Goal: Contribute content: Add original content to the website for others to see

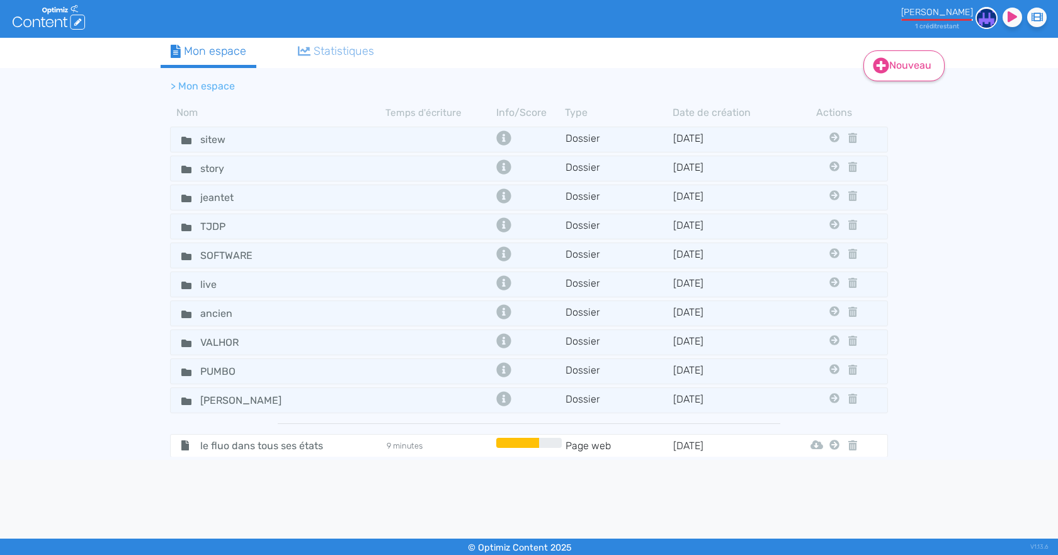
click at [907, 70] on link "Nouveau" at bounding box center [904, 65] width 81 height 31
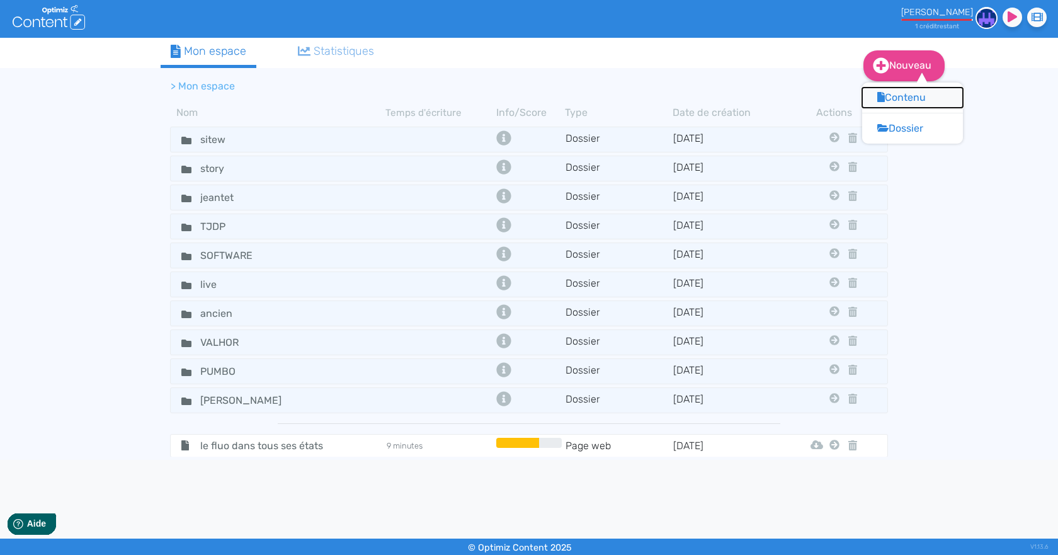
click at [889, 100] on button "Contenu" at bounding box center [912, 98] width 101 height 20
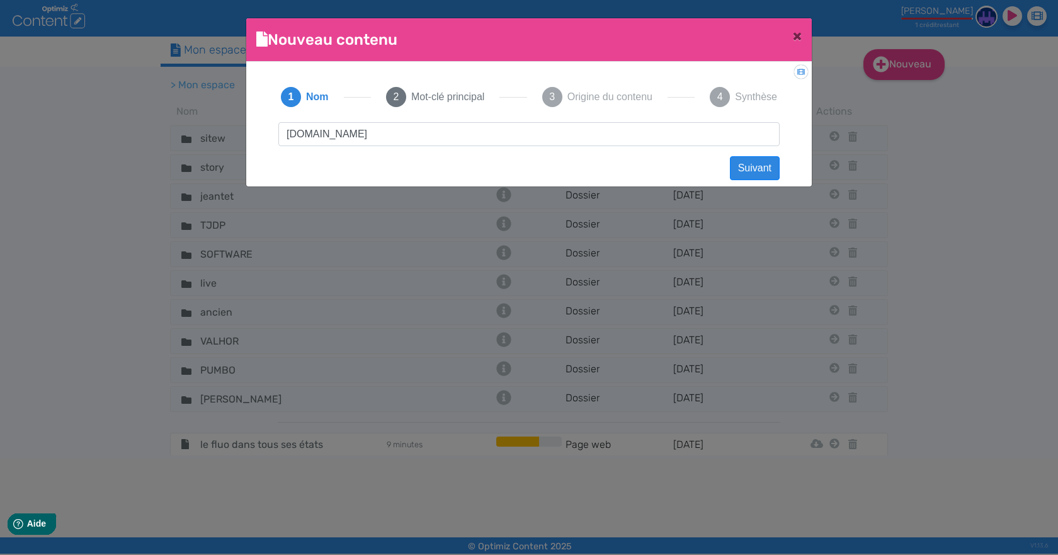
click at [330, 138] on input "[DOMAIN_NAME]" at bounding box center [528, 134] width 501 height 24
click at [338, 137] on input "calendrier [DOMAIN_NAME]" at bounding box center [528, 134] width 501 height 24
drag, startPoint x: 399, startPoint y: 137, endPoint x: 370, endPoint y: 137, distance: 29.6
click at [370, 137] on input "calendrier [DOMAIN_NAME]" at bounding box center [528, 134] width 501 height 24
type input "calendrier éditorial"
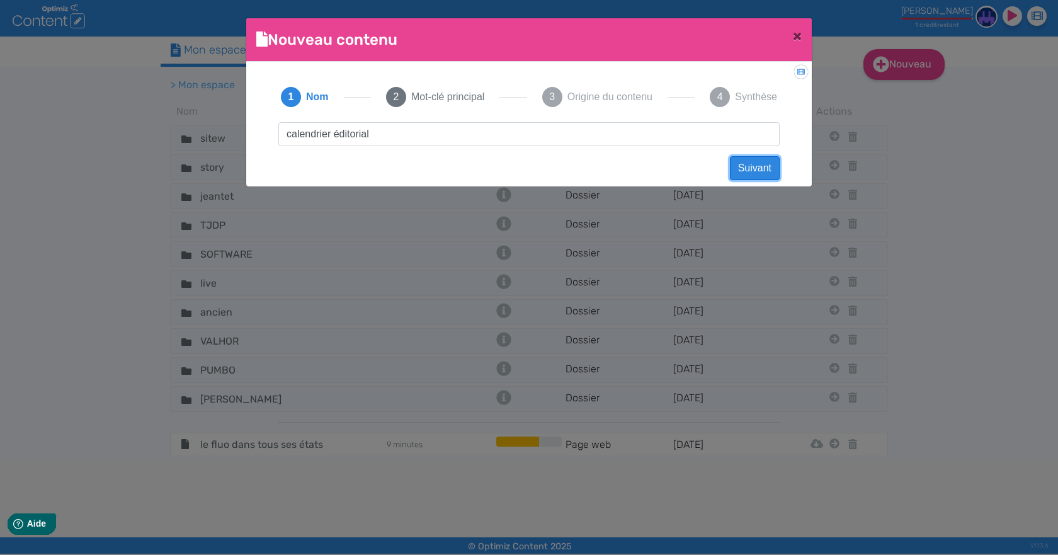
click at [763, 166] on button "Suivant" at bounding box center [755, 168] width 50 height 24
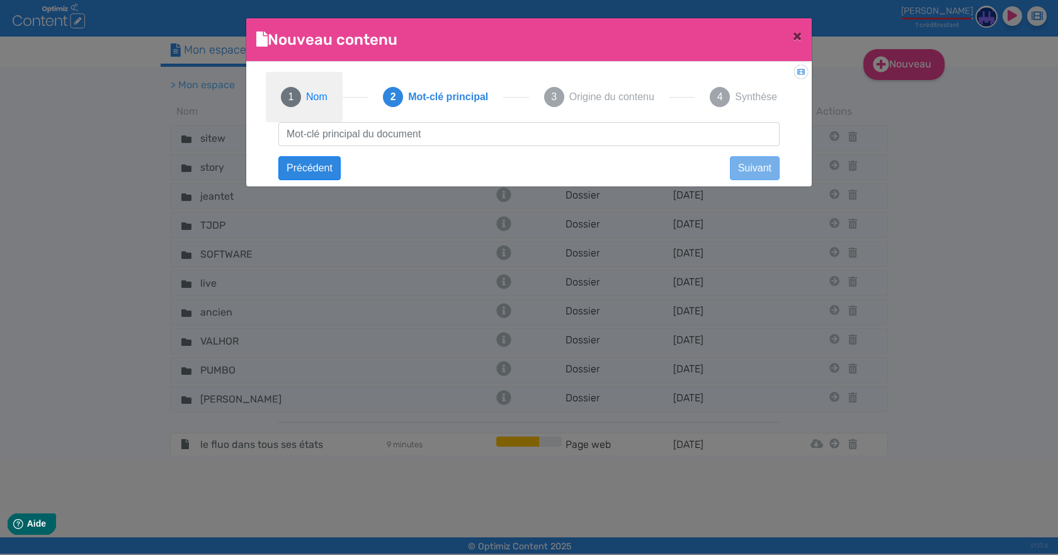
click at [295, 95] on span "1" at bounding box center [291, 97] width 20 height 20
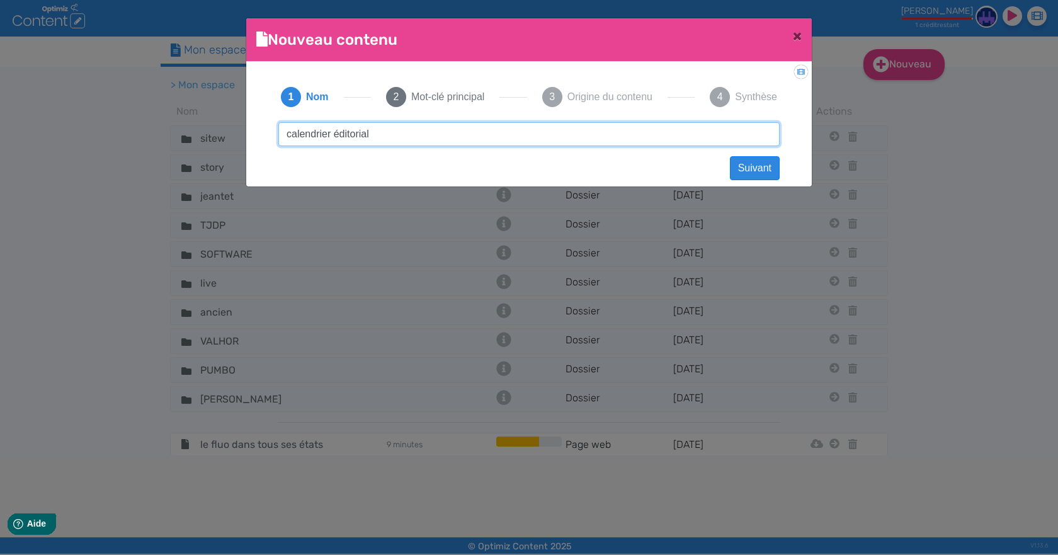
drag, startPoint x: 428, startPoint y: 135, endPoint x: 186, endPoint y: 135, distance: 241.3
click at [186, 135] on ngb-modal-window "Nouveau contenu × Didacticiel: Créer un document 1 Nom 2 Mot-clé principal 3 Or…" at bounding box center [529, 277] width 1058 height 555
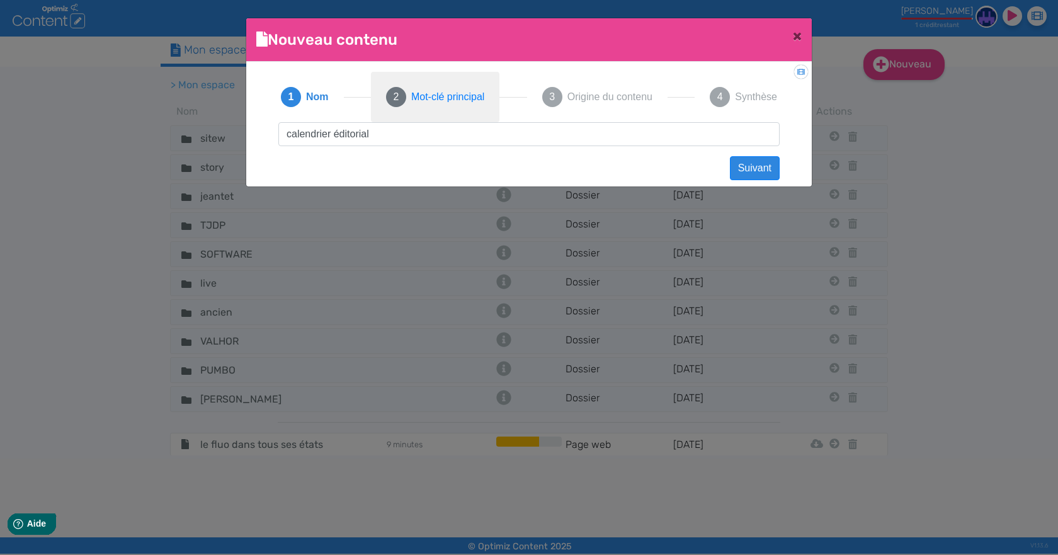
click at [414, 106] on button "2 Mot-clé principal" at bounding box center [435, 97] width 129 height 50
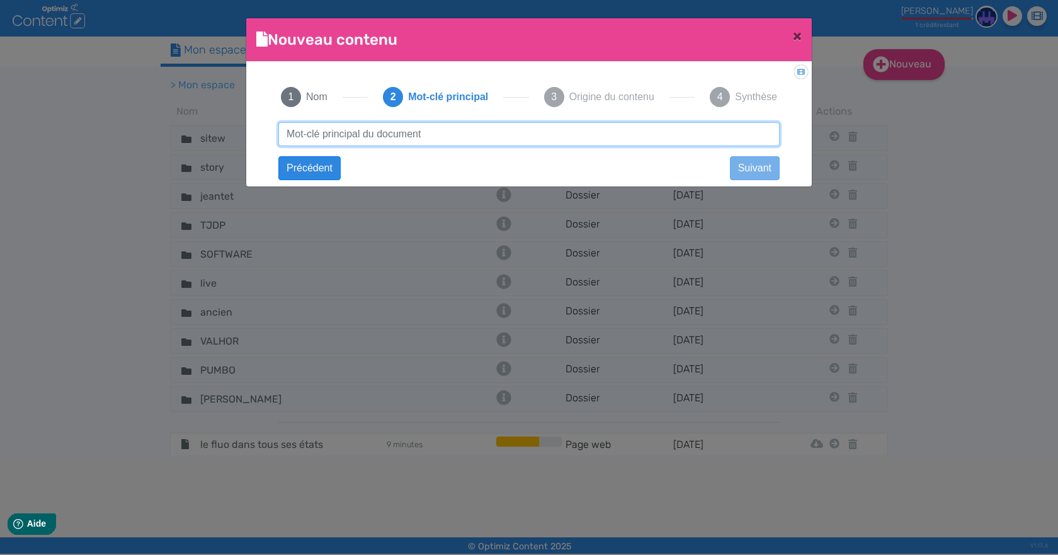
click at [416, 131] on input "text" at bounding box center [528, 134] width 501 height 24
paste input "calendrier éditorial"
type input "calendrier éditorial"
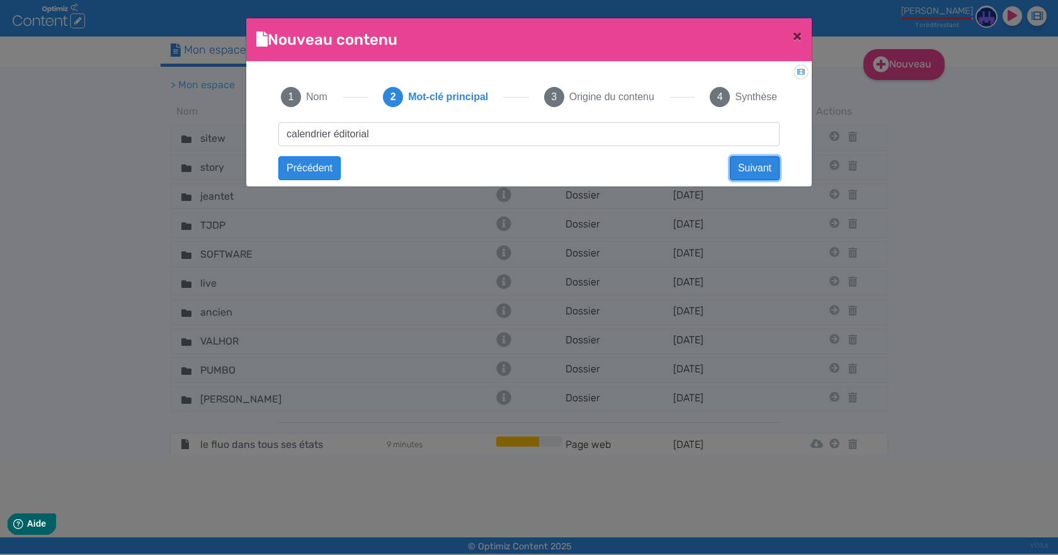
click at [752, 170] on button "Suivant" at bounding box center [755, 168] width 50 height 24
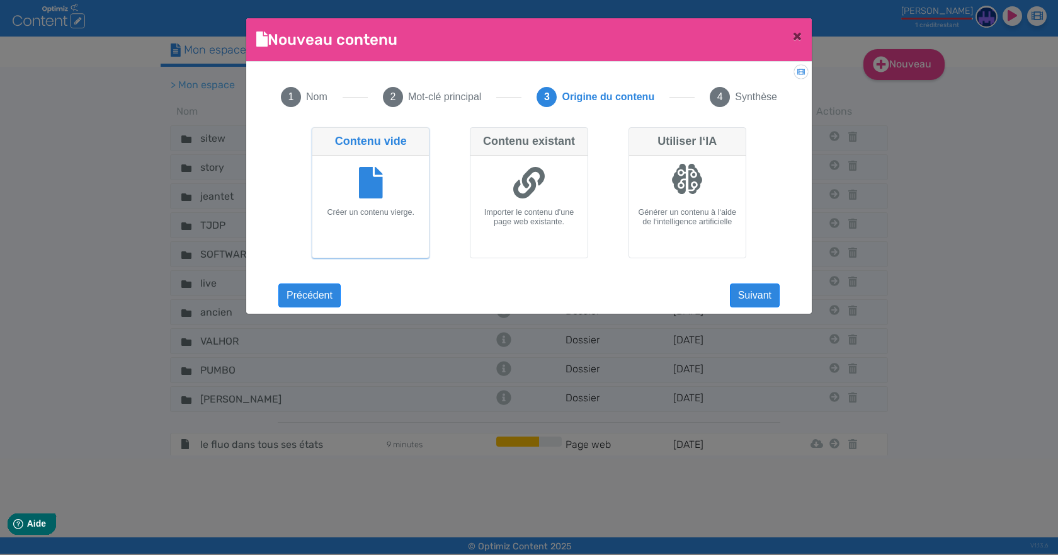
click at [700, 193] on div at bounding box center [687, 178] width 31 height 31
click at [637, 135] on input "Utiliser l‘IA Générer un contenu à l‘aide de l‘intelligence artificielle" at bounding box center [633, 131] width 8 height 8
radio input "true"
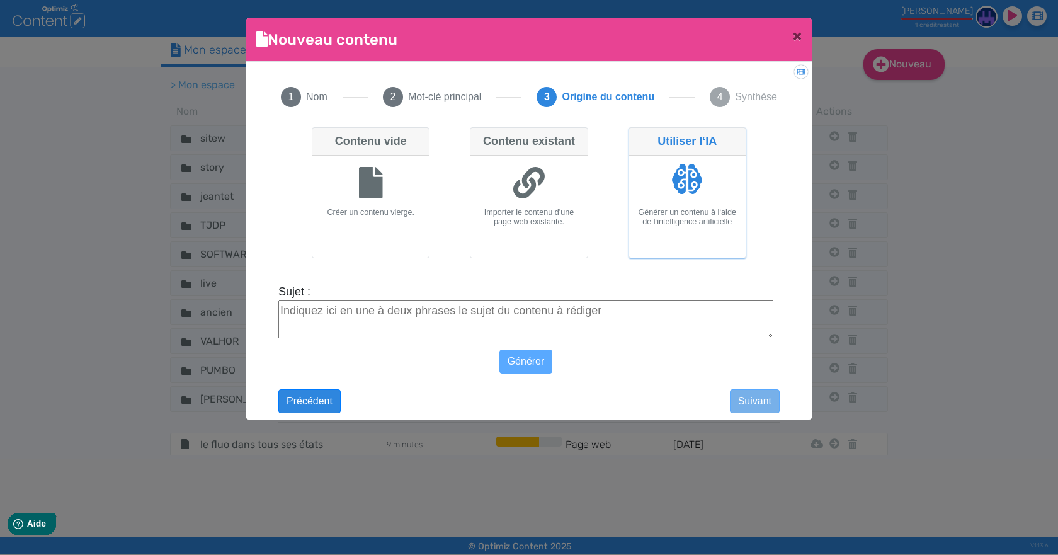
click at [609, 310] on textarea "Sujet :" at bounding box center [525, 320] width 495 height 38
paste textarea "calendrier éditorial"
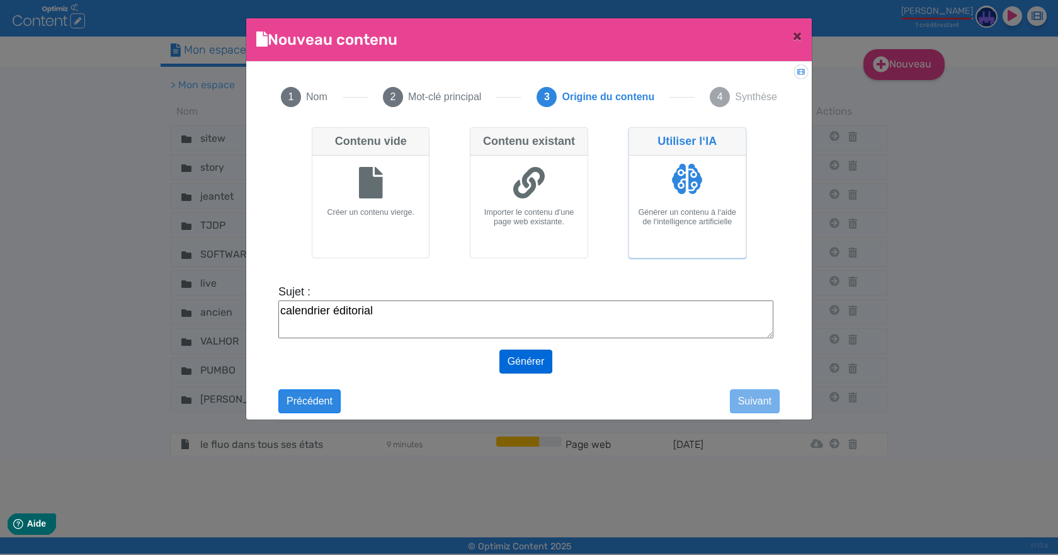
type textarea "calendrier éditorial"
click at [532, 358] on button "Générer" at bounding box center [527, 362] width 54 height 24
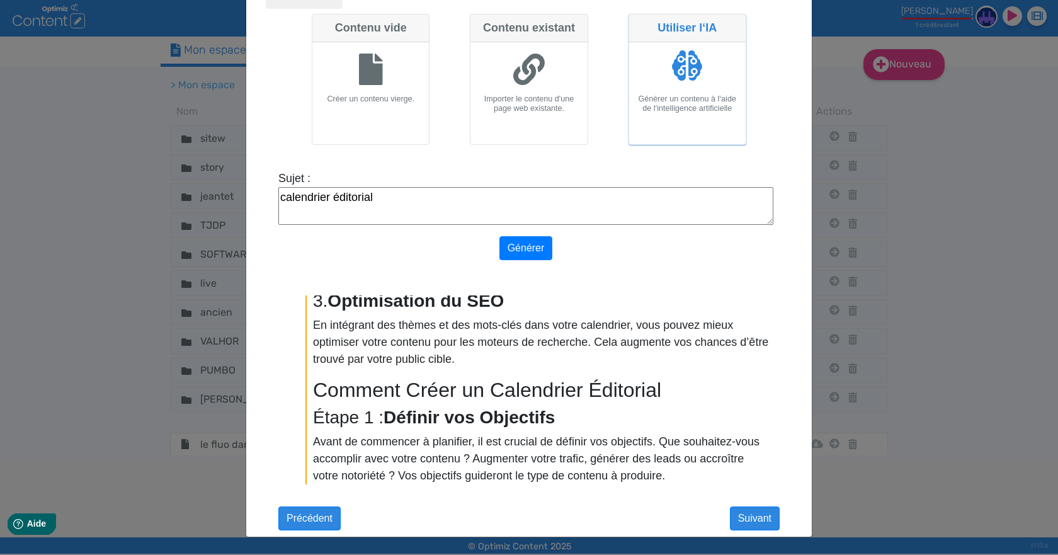
scroll to position [1073, 0]
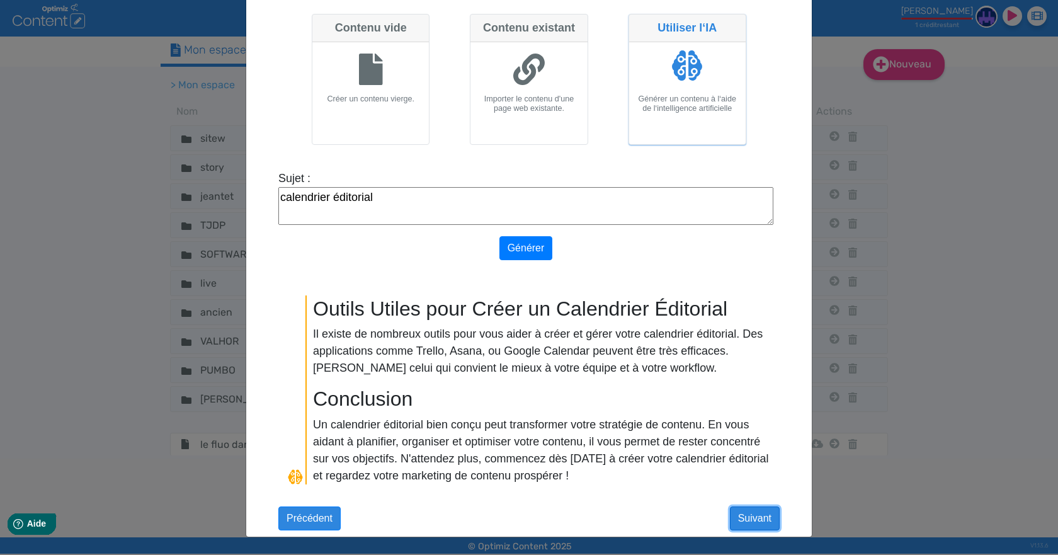
click at [750, 515] on button "Suivant" at bounding box center [755, 519] width 50 height 24
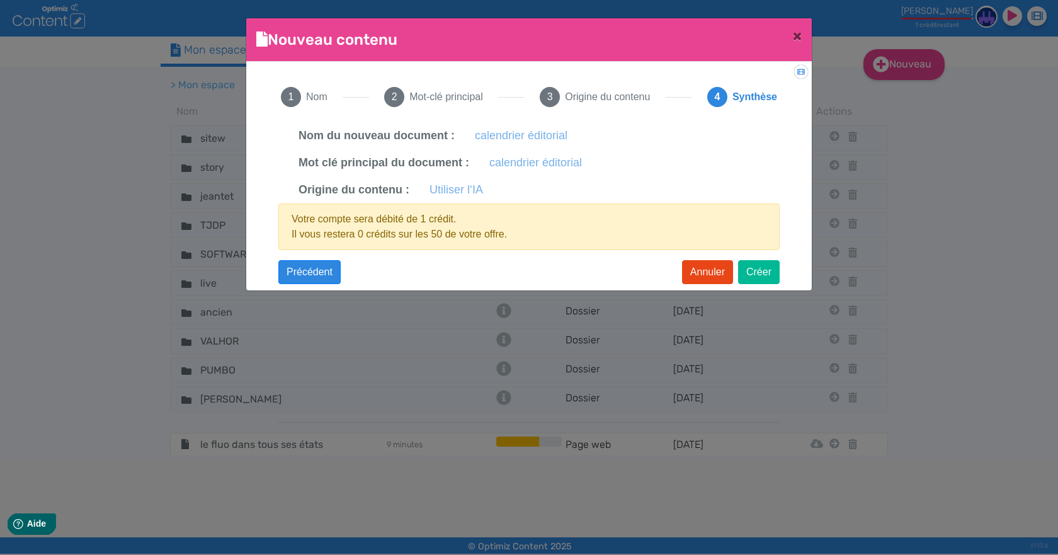
scroll to position [0, 0]
click at [764, 270] on button "Créer" at bounding box center [759, 272] width 42 height 24
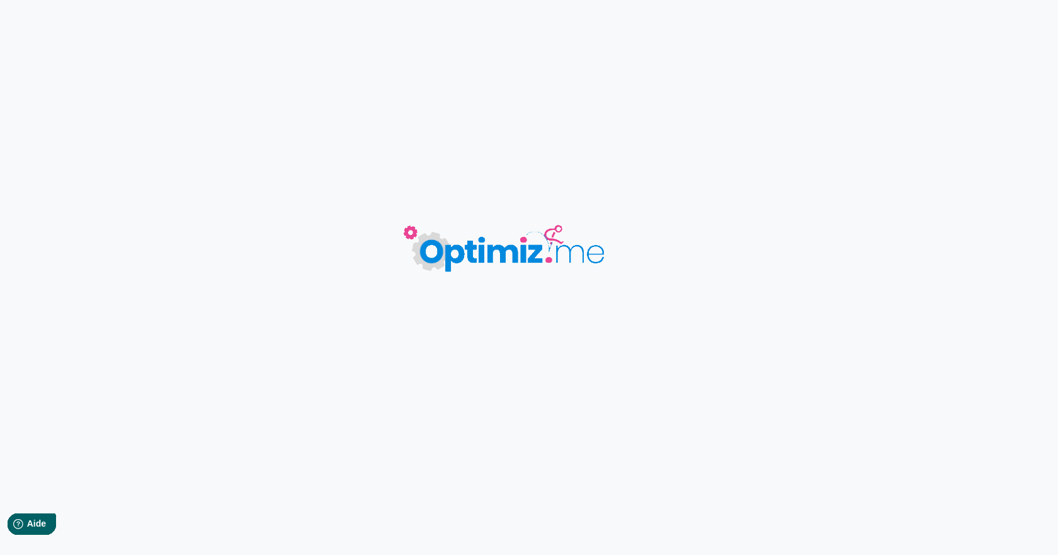
type input "calendrier éditorial"
